Goal: Find specific page/section: Find specific page/section

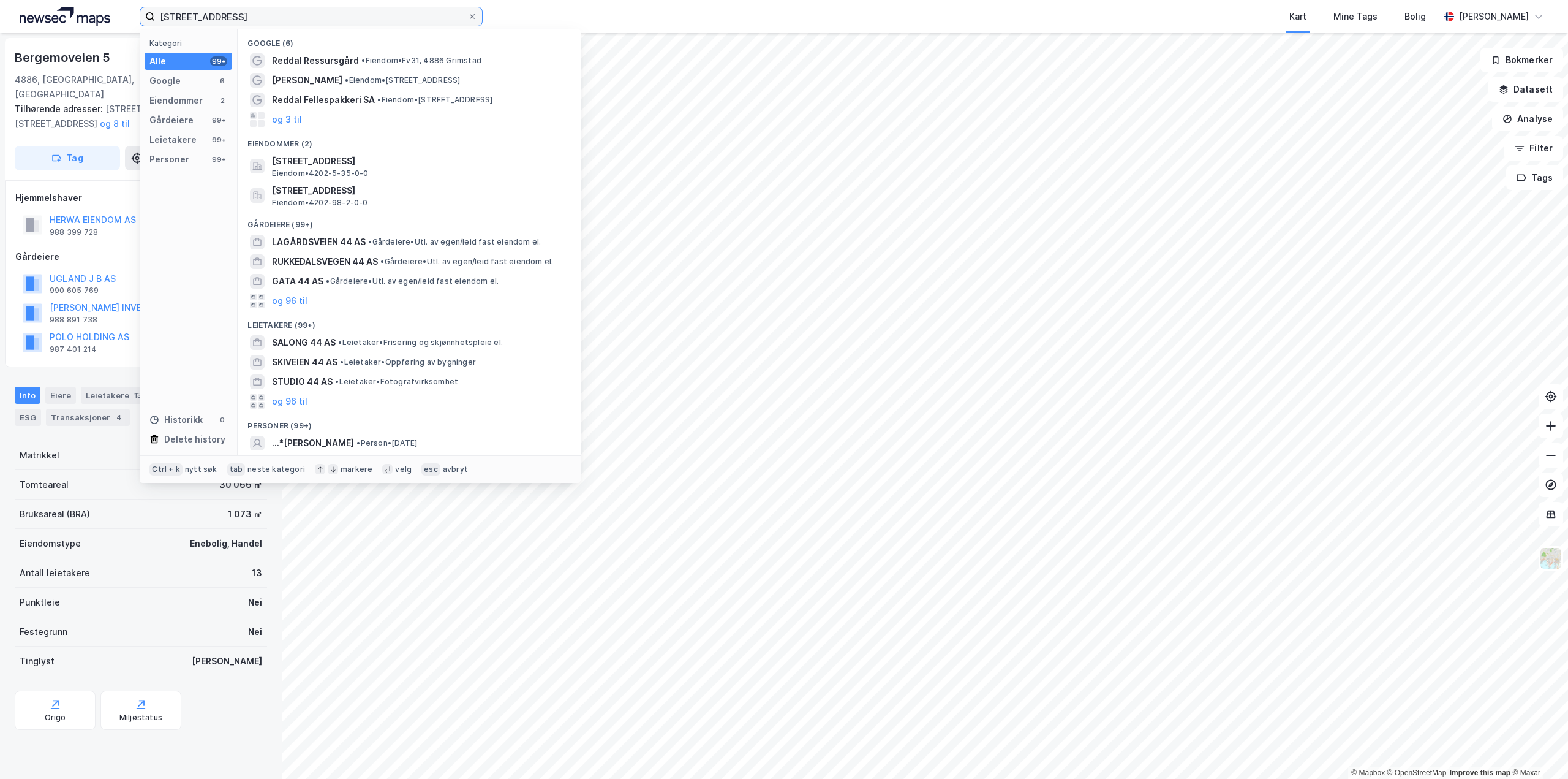
drag, startPoint x: 274, startPoint y: 15, endPoint x: 59, endPoint y: 33, distance: 215.8
click at [59, 26] on div "Reddalsvn 44, 4686 Grimstad Kategori Alle 99+ Google 6 Eiendommer 2 Gårdeiere 9…" at bounding box center [784, 16] width 1568 height 33
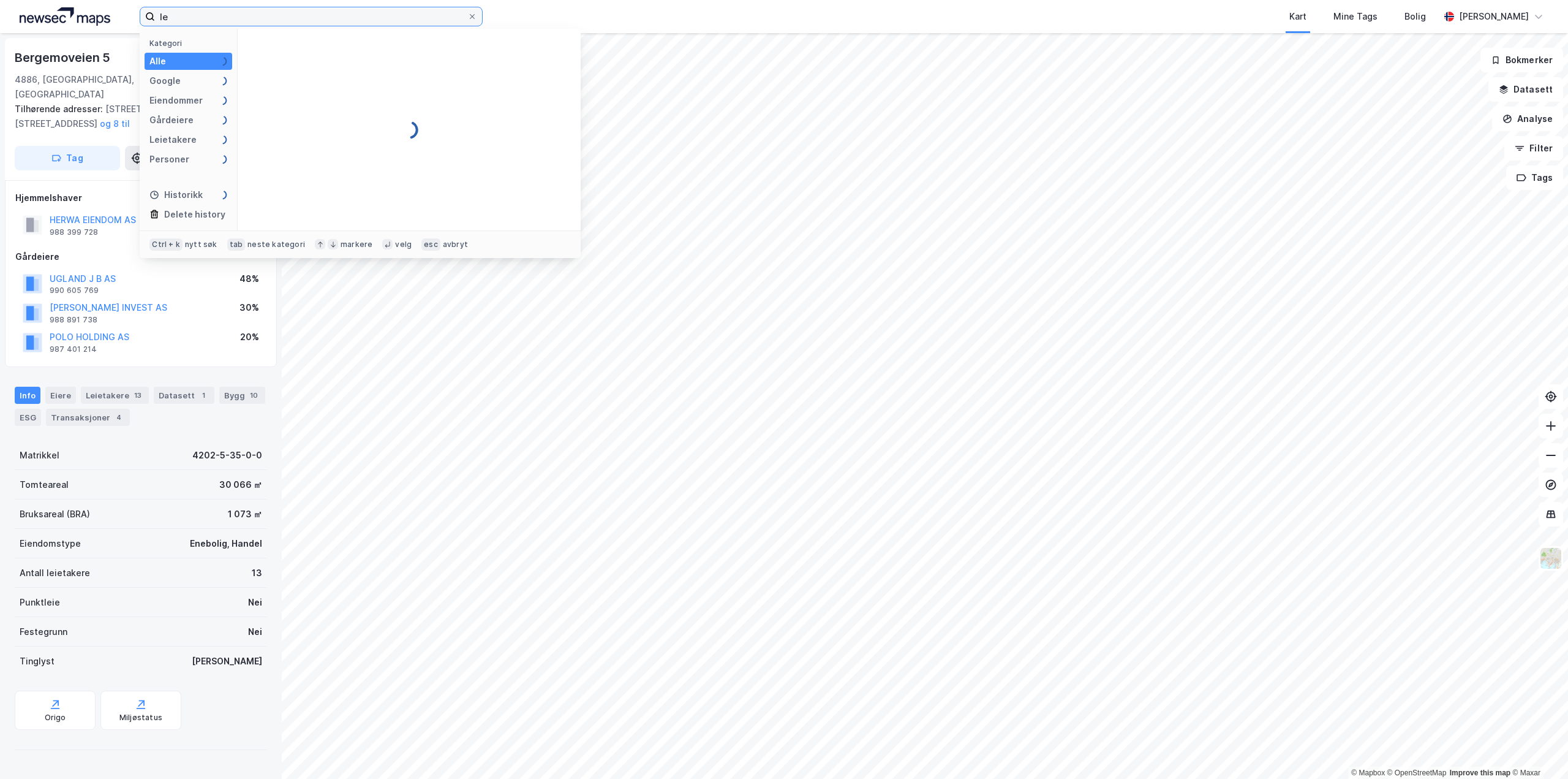
type input "l"
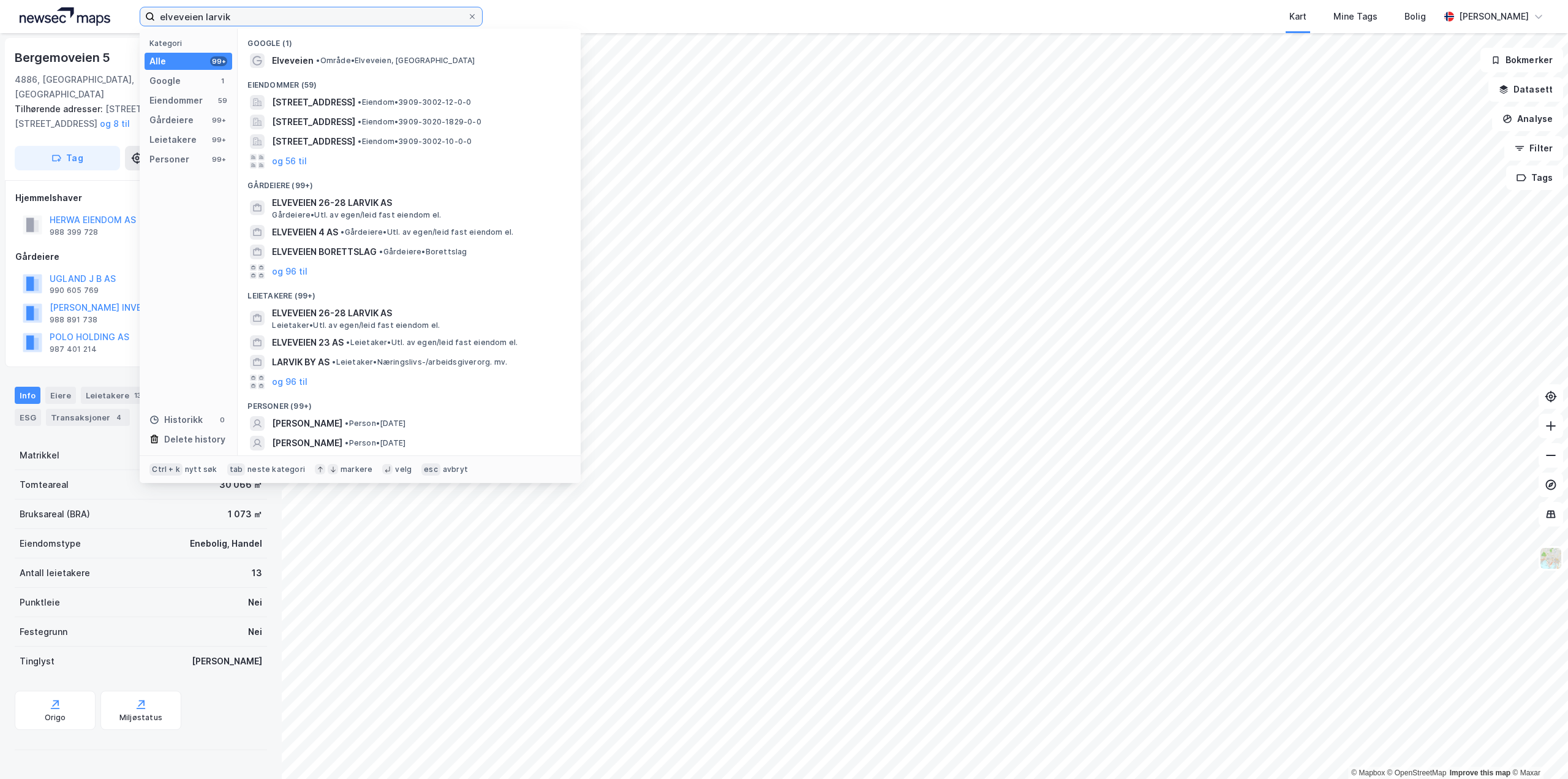
click at [204, 19] on input "elveveien larvik" at bounding box center [311, 16] width 312 height 19
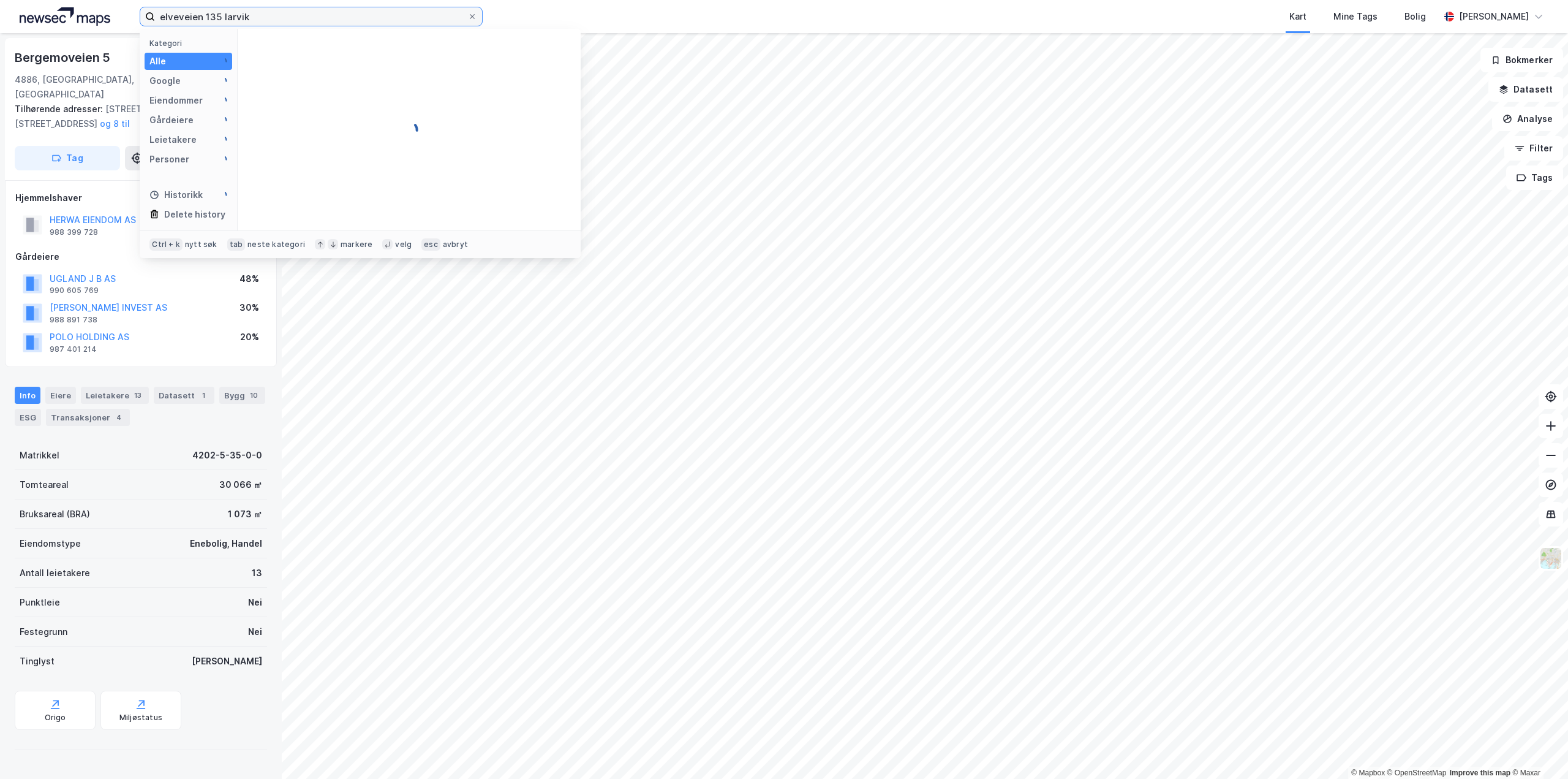
type input "elveveien 135 larvik"
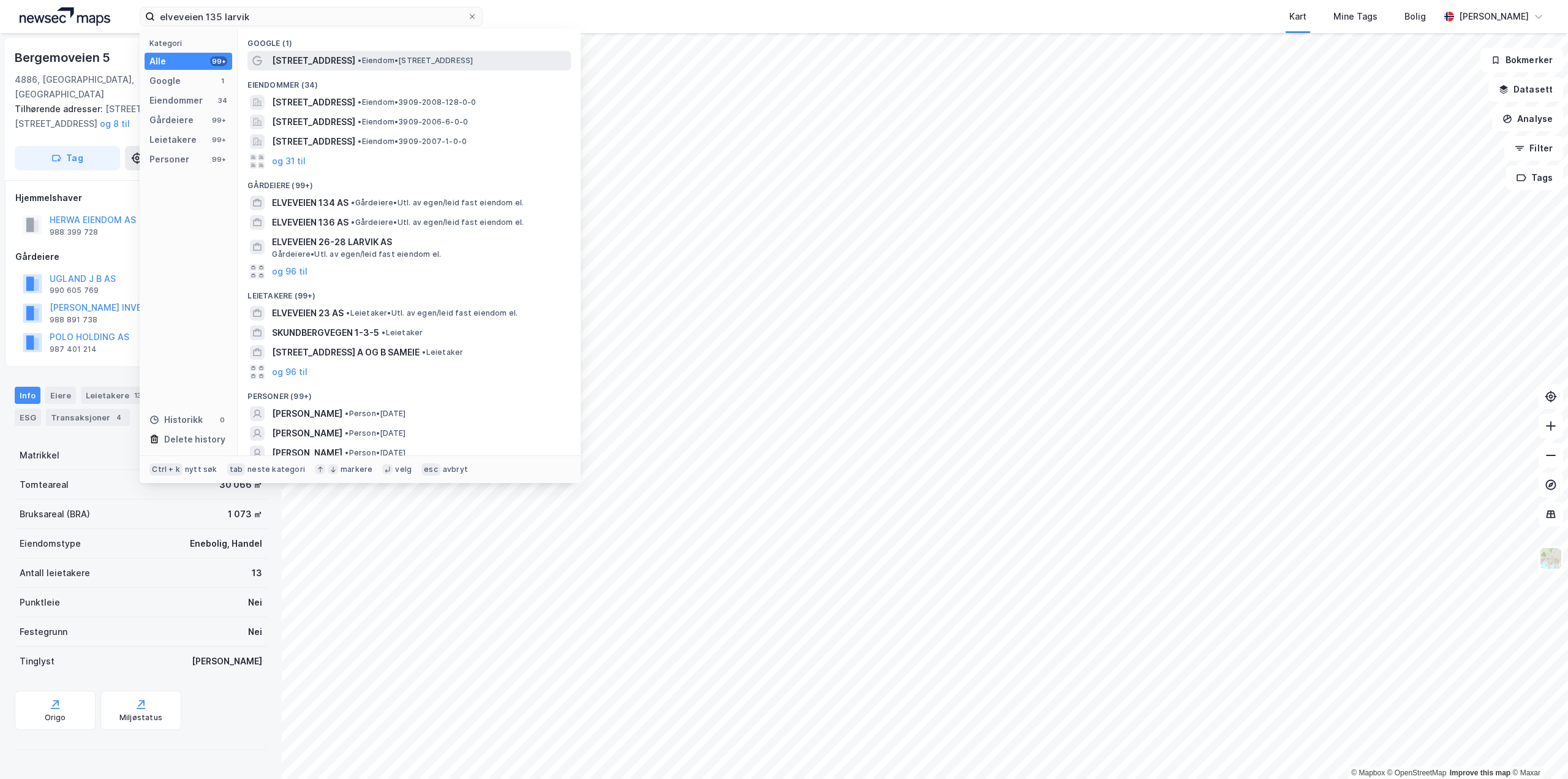
click at [369, 60] on span "• Eiendom • [STREET_ADDRESS]" at bounding box center [415, 60] width 115 height 10
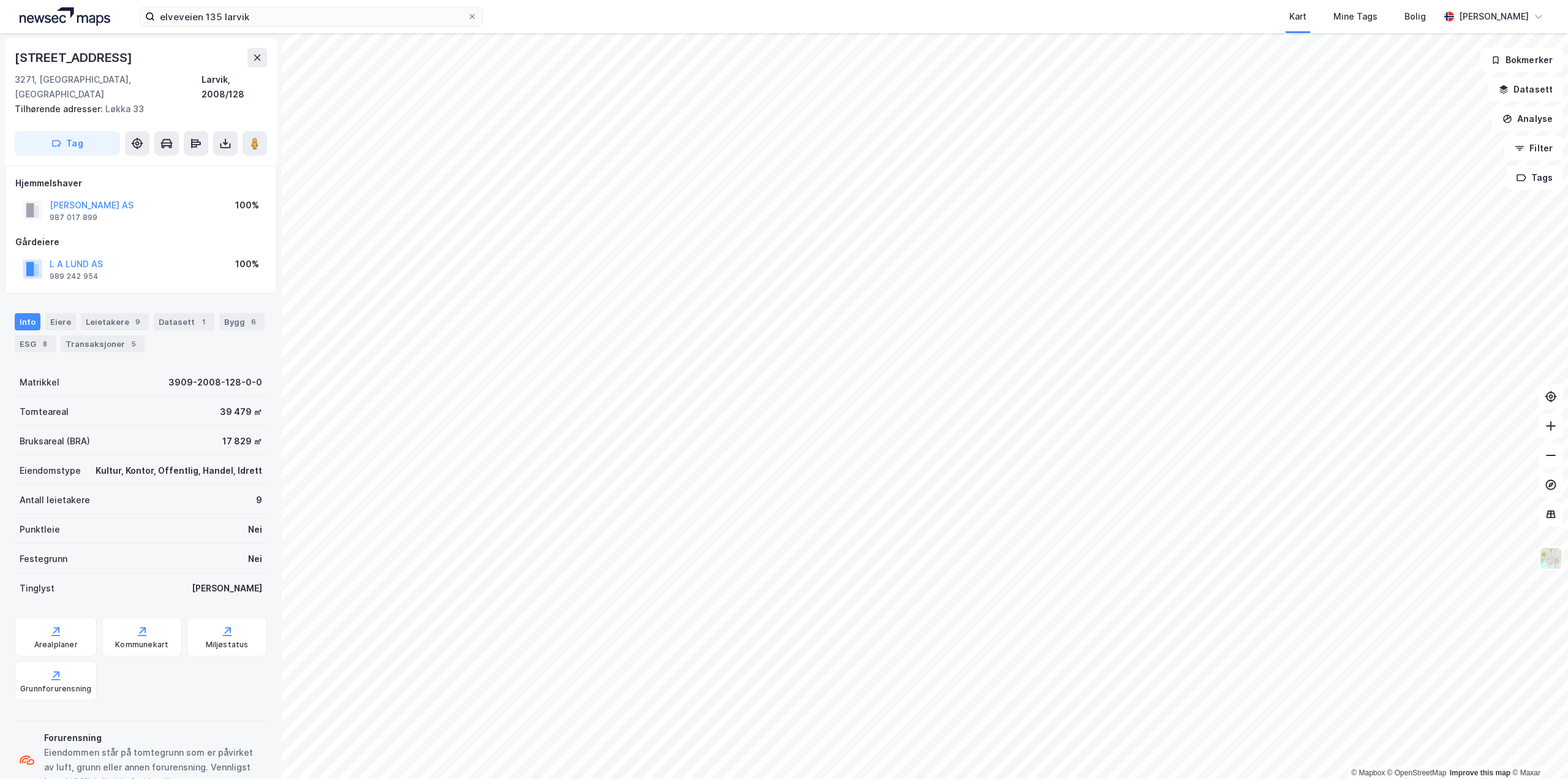
scroll to position [1, 0]
